Goal: Information Seeking & Learning: Learn about a topic

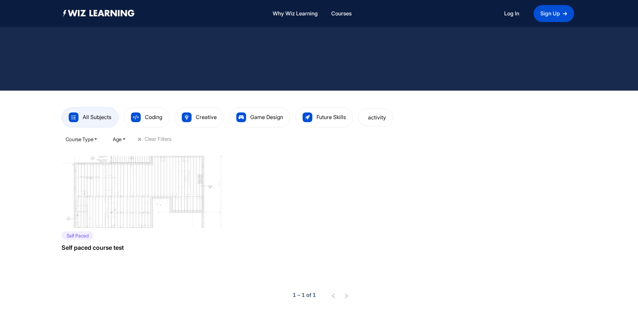
scroll to position [134, 0]
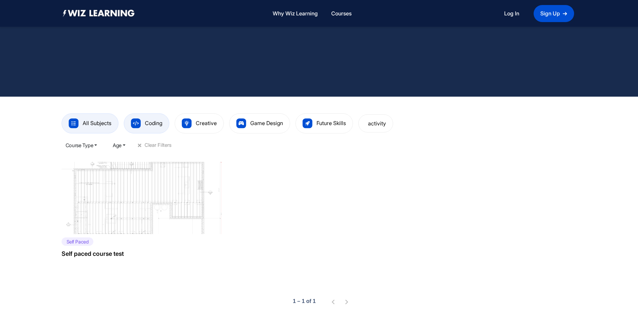
click at [135, 121] on img at bounding box center [136, 124] width 10 height 10
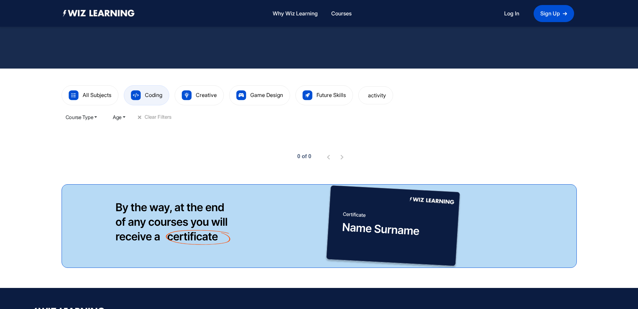
scroll to position [167, 0]
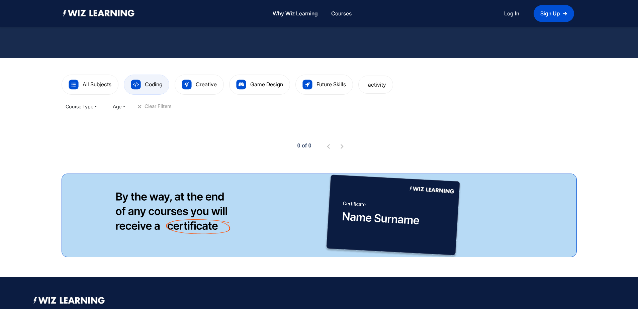
click at [98, 107] on button "Course Type" at bounding box center [82, 106] width 40 height 13
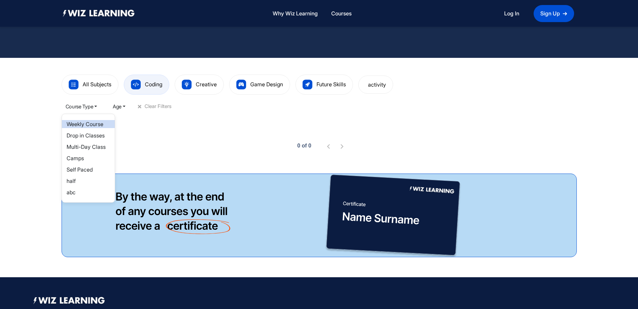
click at [96, 125] on link "Weekly Course" at bounding box center [85, 124] width 37 height 7
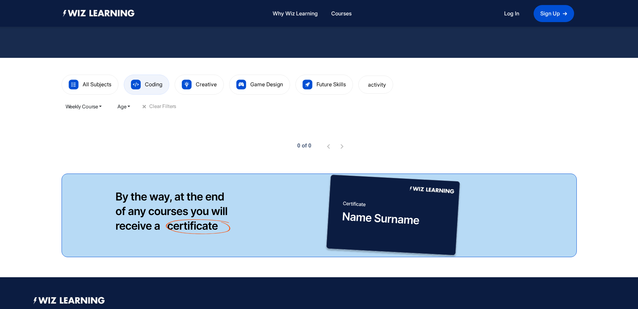
click at [132, 107] on button "Age" at bounding box center [123, 106] width 21 height 13
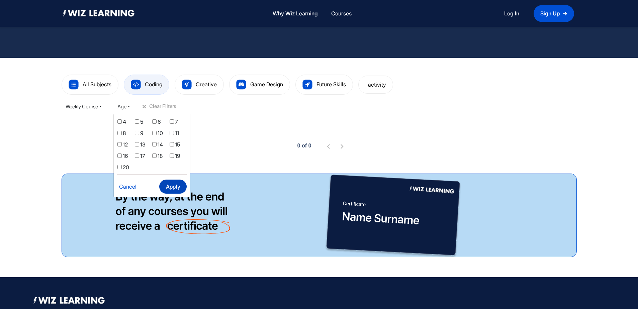
click at [178, 188] on button "Apply" at bounding box center [172, 187] width 27 height 14
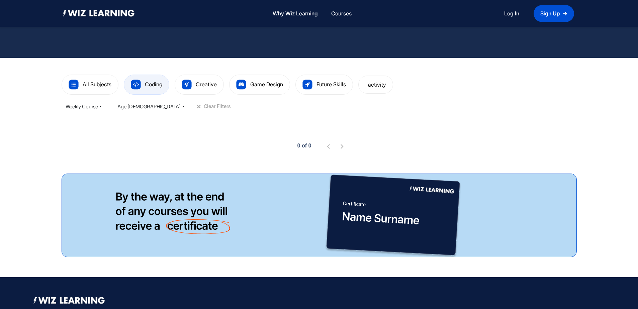
click at [102, 108] on button "Weekly Course" at bounding box center [84, 106] width 45 height 13
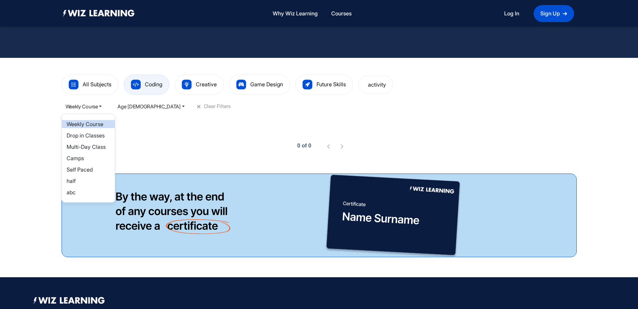
click at [96, 125] on link "Weekly Course" at bounding box center [85, 124] width 37 height 7
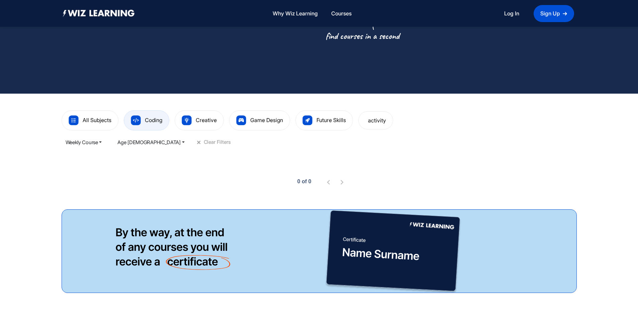
scroll to position [131, 0]
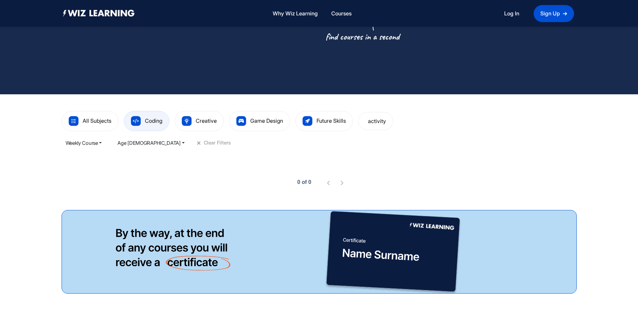
click at [102, 143] on button "Weekly Course" at bounding box center [84, 142] width 45 height 13
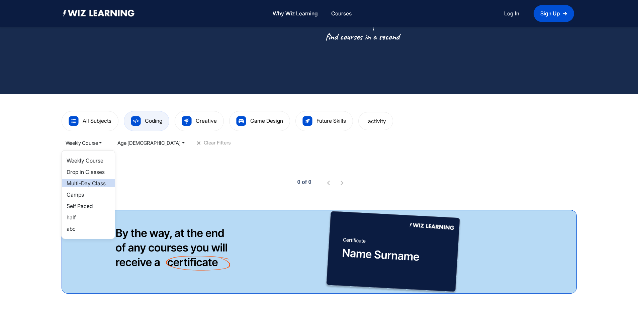
click at [92, 183] on link "Multi-Day Class" at bounding box center [86, 183] width 39 height 7
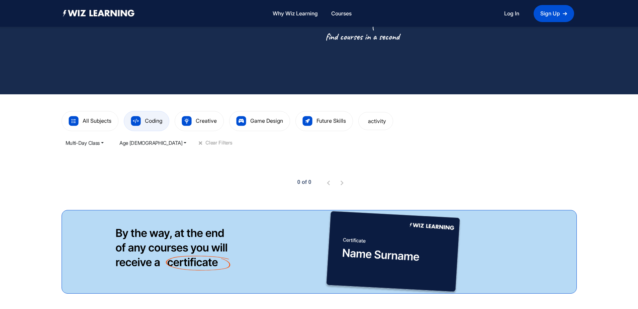
click at [104, 143] on button "Multi-Day Class" at bounding box center [85, 142] width 46 height 13
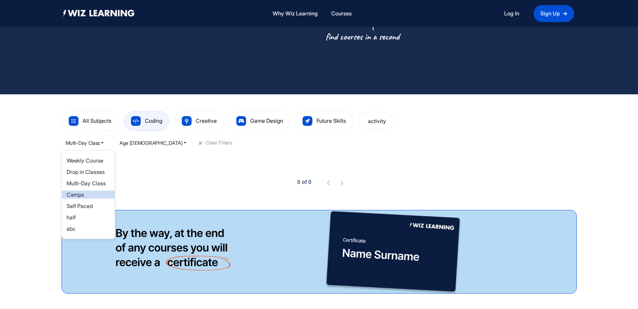
click at [71, 195] on link "Camps" at bounding box center [75, 195] width 17 height 7
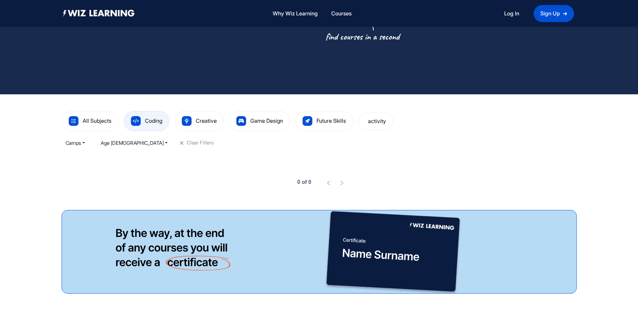
click at [178, 144] on span "+" at bounding box center [182, 143] width 8 height 8
click at [126, 141] on button "Age" at bounding box center [119, 142] width 21 height 13
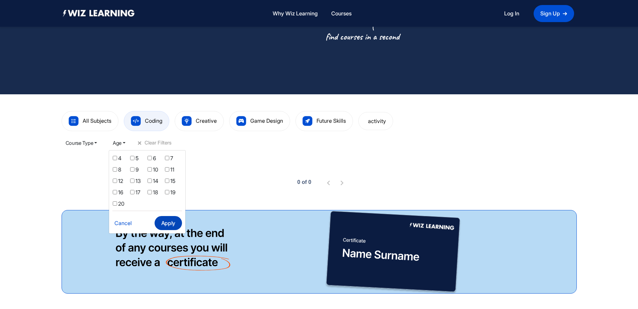
click at [167, 223] on button "Apply" at bounding box center [168, 223] width 27 height 14
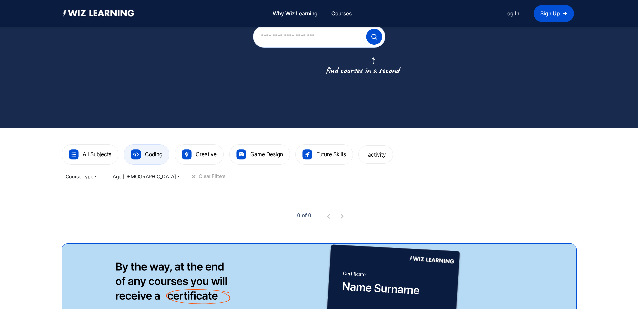
scroll to position [0, 0]
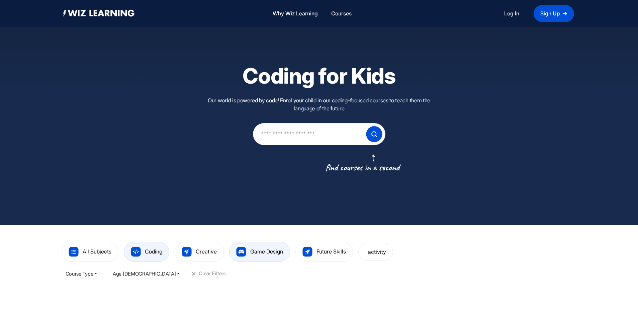
click at [257, 252] on span "Game Design" at bounding box center [266, 251] width 33 height 7
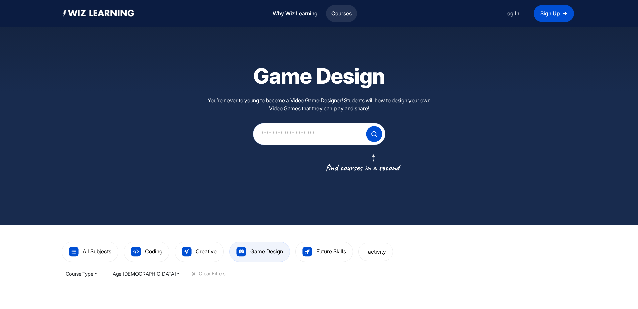
click at [343, 16] on link "Courses" at bounding box center [342, 13] width 26 height 14
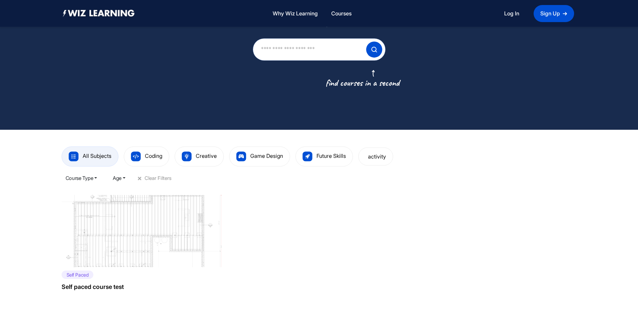
scroll to position [93, 0]
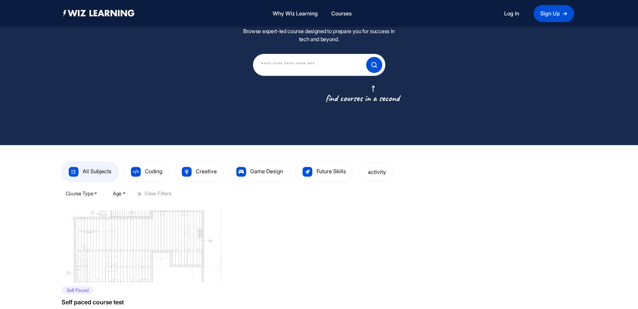
click at [127, 194] on button "Age" at bounding box center [119, 193] width 21 height 13
click at [174, 277] on button "Apply" at bounding box center [168, 274] width 27 height 14
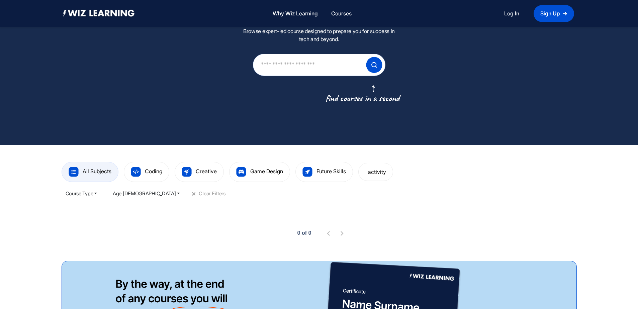
click at [97, 194] on button "Course Type" at bounding box center [82, 193] width 40 height 13
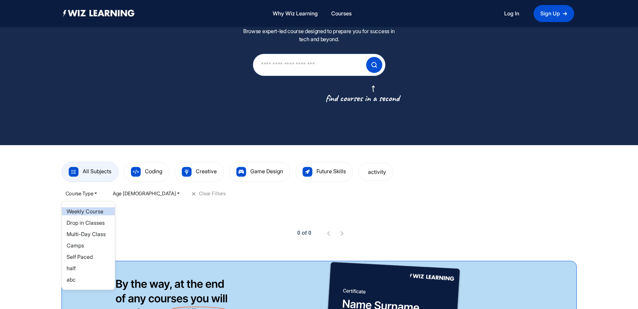
click at [85, 214] on link "Weekly Course" at bounding box center [85, 211] width 37 height 7
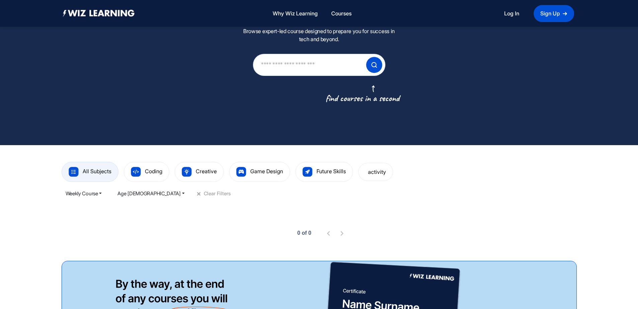
click at [138, 194] on button "Age [DEMOGRAPHIC_DATA]" at bounding box center [150, 193] width 75 height 13
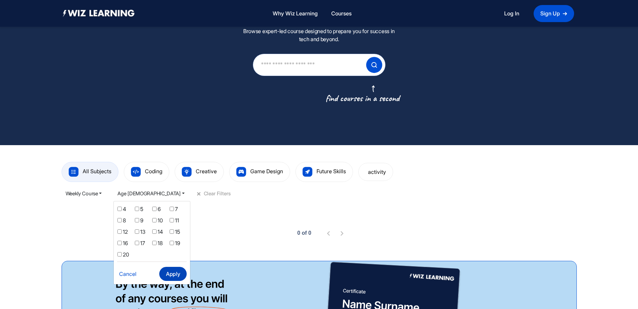
click at [185, 276] on button "Apply" at bounding box center [172, 274] width 27 height 14
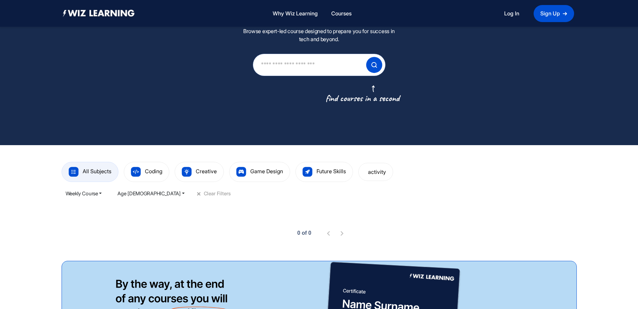
click at [145, 192] on button "Age [DEMOGRAPHIC_DATA]" at bounding box center [150, 193] width 75 height 13
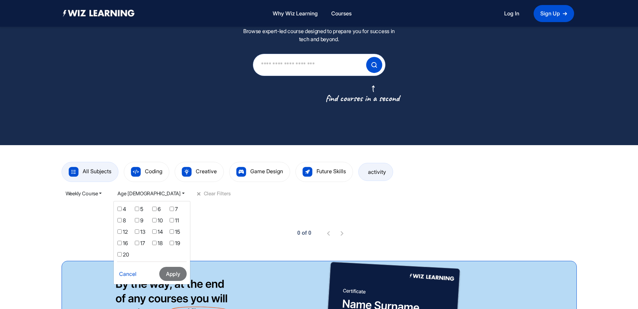
click at [375, 177] on div "activity" at bounding box center [376, 172] width 35 height 18
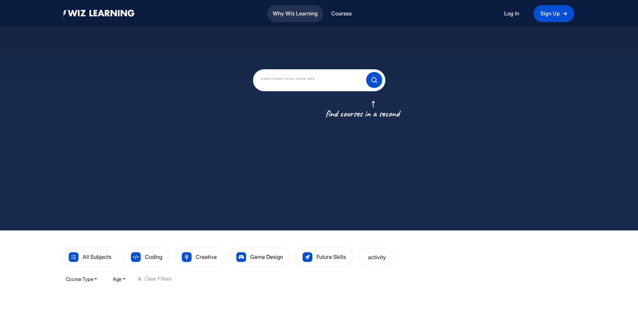
click at [301, 15] on link "Why Wiz Learning" at bounding box center [295, 13] width 51 height 14
